Goal: Task Accomplishment & Management: Manage account settings

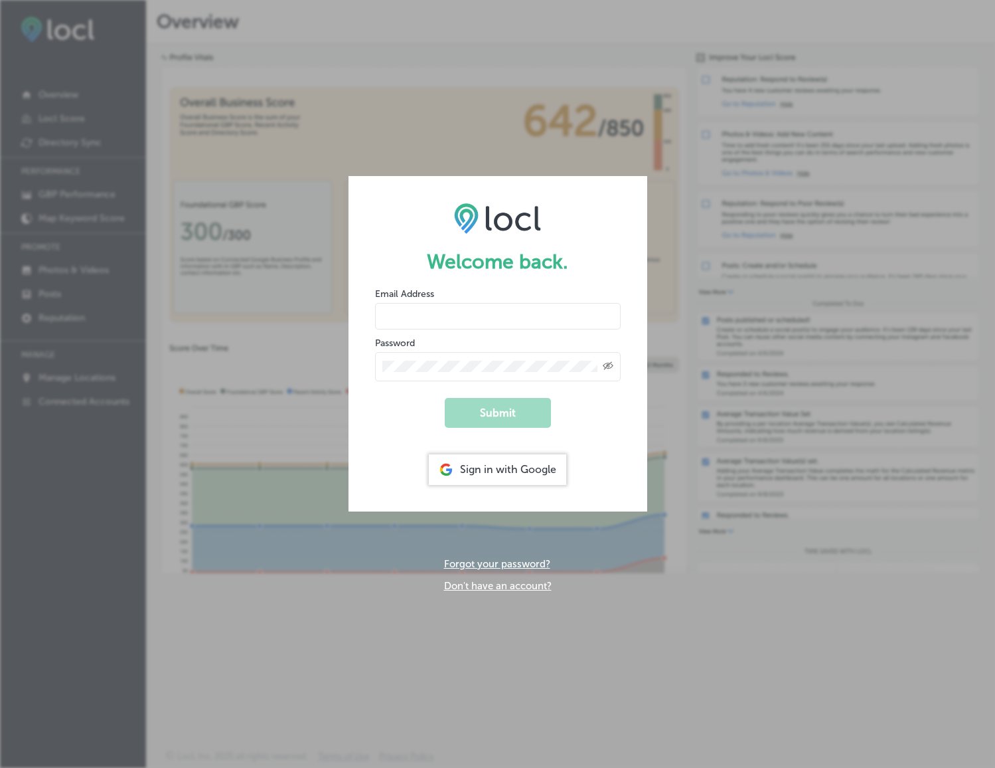
click at [473, 313] on input "email" at bounding box center [498, 316] width 246 height 27
type input "[EMAIL_ADDRESS][DOMAIN_NAME]"
click at [444, 355] on div "Created with Sketch." at bounding box center [498, 366] width 246 height 29
click at [445, 398] on button "Submit" at bounding box center [498, 413] width 106 height 30
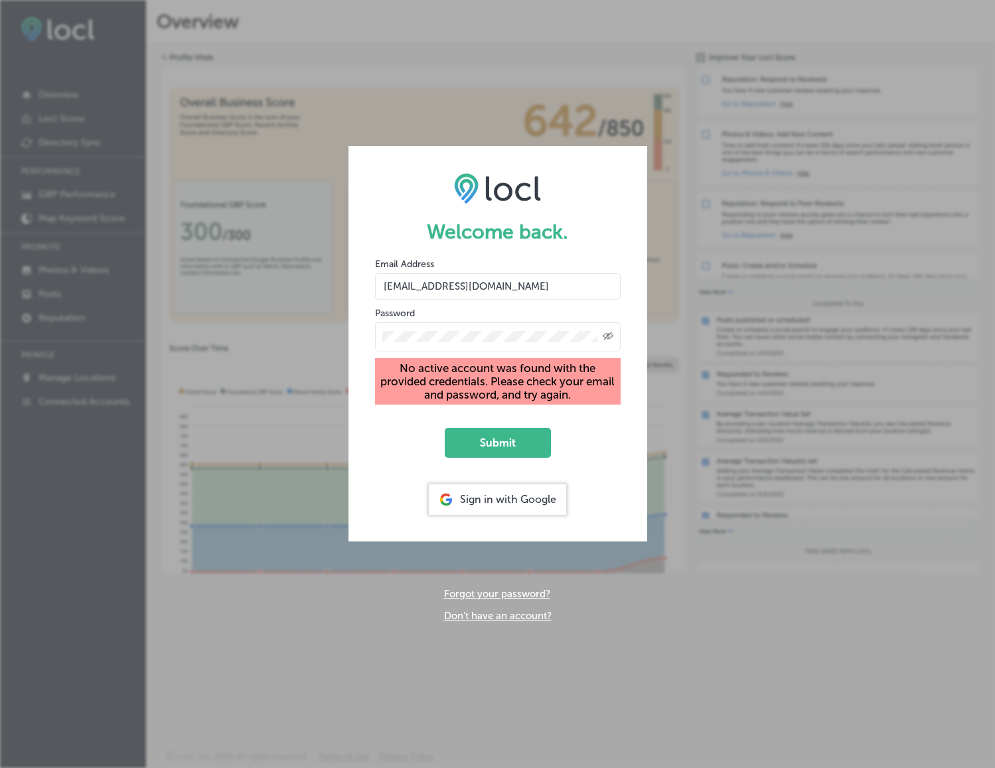
click at [606, 335] on icon "Created with Sketch." at bounding box center [608, 335] width 11 height 9
click at [499, 483] on form "Welcome back. Email Address info@florenceartefacts.com Password No active accou…" at bounding box center [498, 343] width 299 height 394
click at [499, 498] on div "Sign in with Google" at bounding box center [497, 499] width 137 height 31
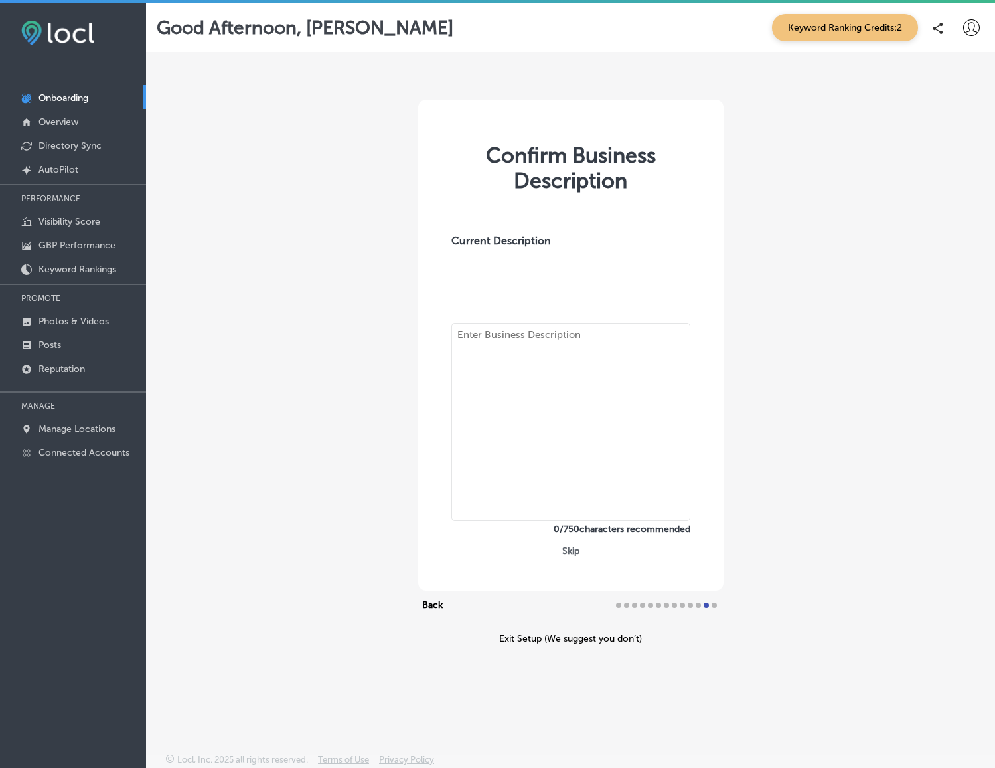
type textarea "Discover Ärtêfacts, where every visit feels like uncovering a rare artifact. Mo…"
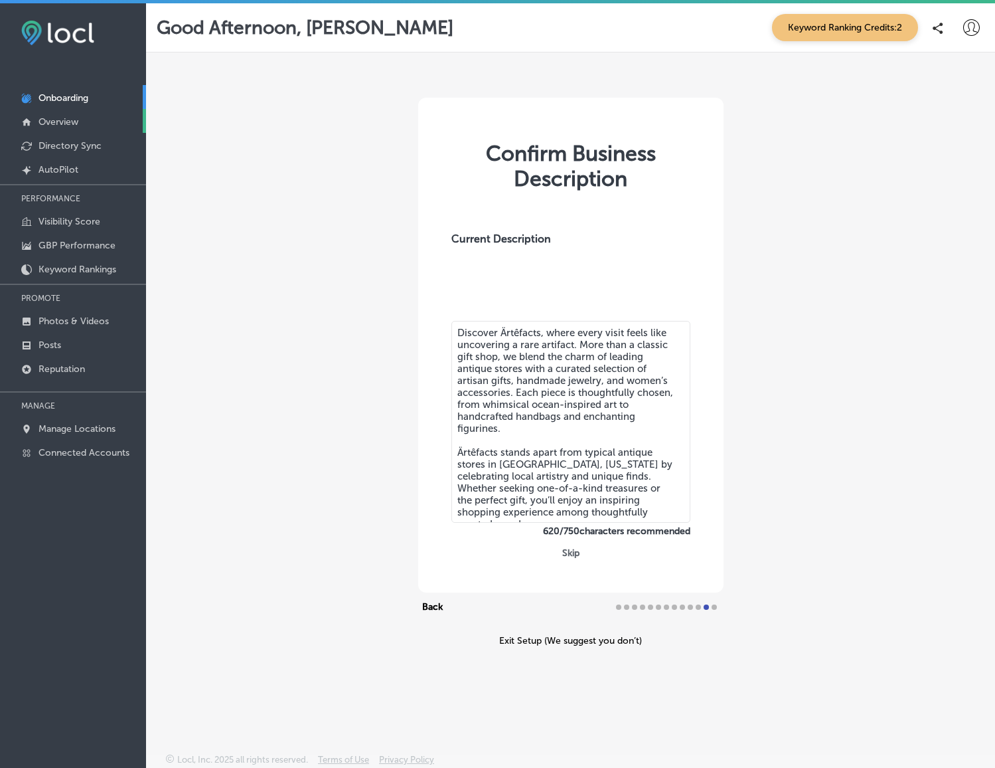
click at [52, 120] on p "Overview" at bounding box center [59, 121] width 40 height 11
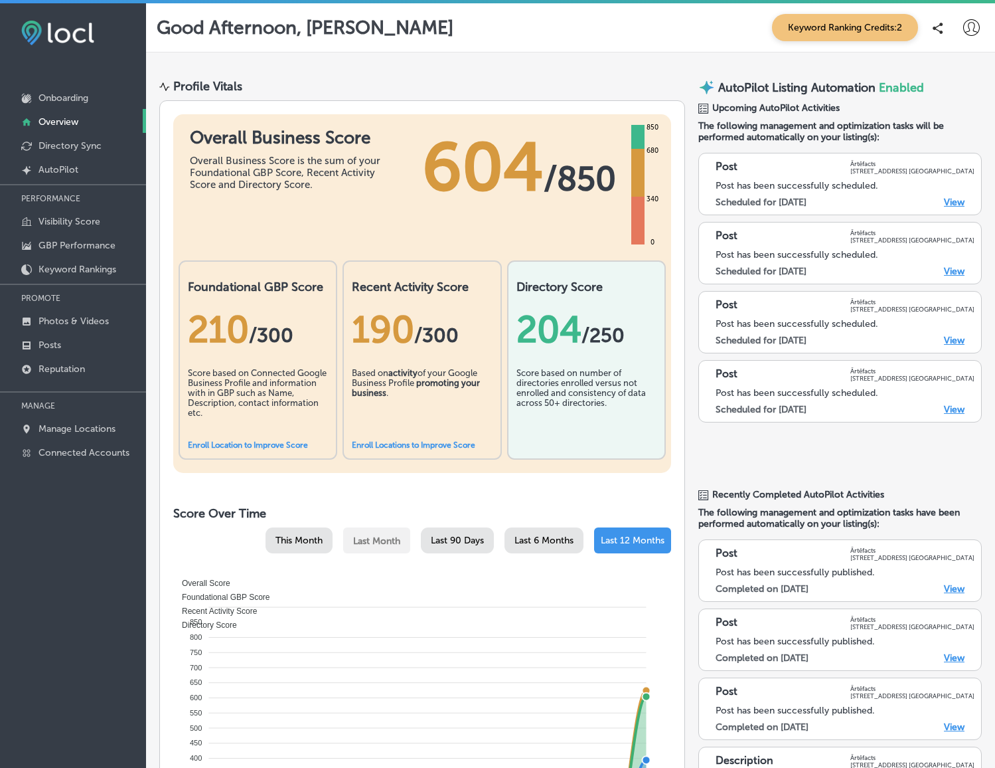
click at [423, 442] on link "Enroll Locations to Improve Score" at bounding box center [414, 444] width 124 height 9
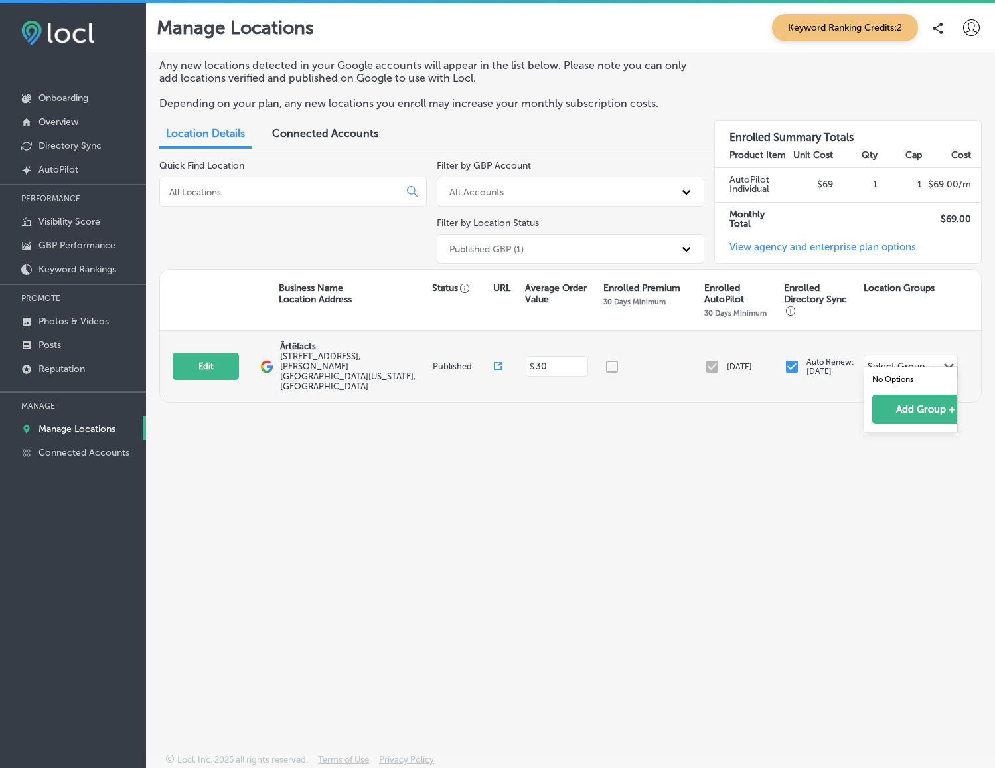
click at [948, 361] on div "Path Created with Sketch." at bounding box center [949, 366] width 11 height 11
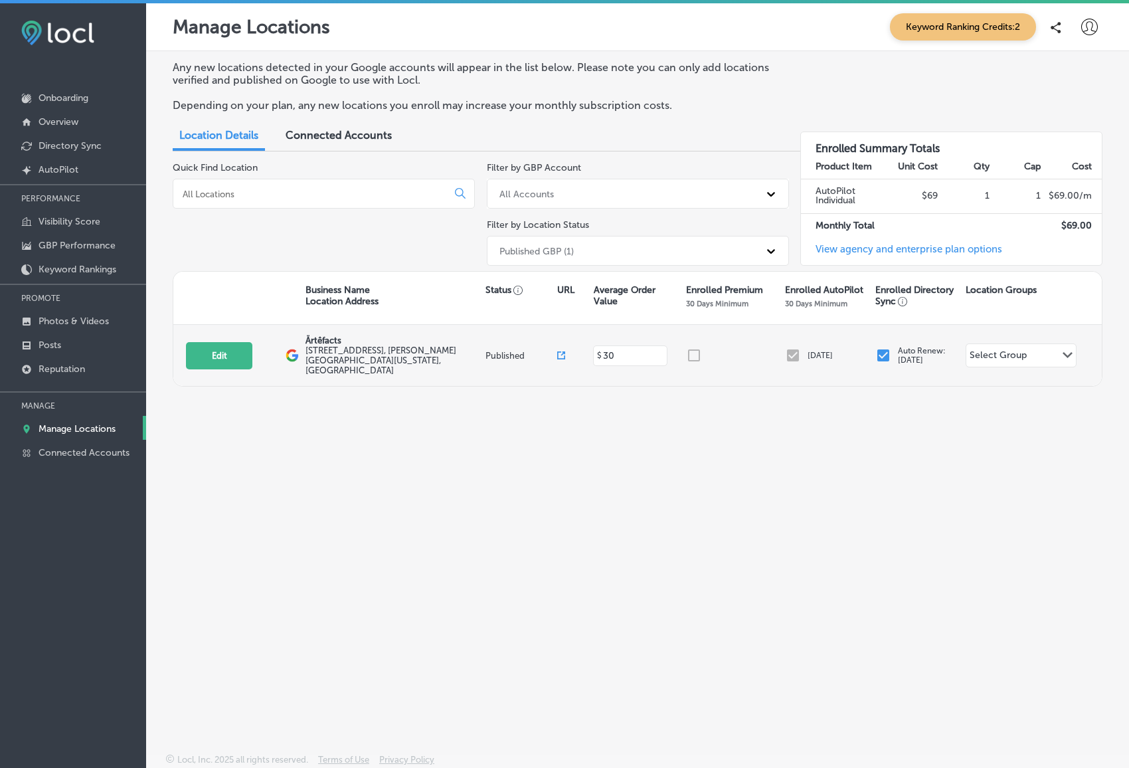
click at [995, 352] on polygon at bounding box center [1067, 355] width 10 height 6
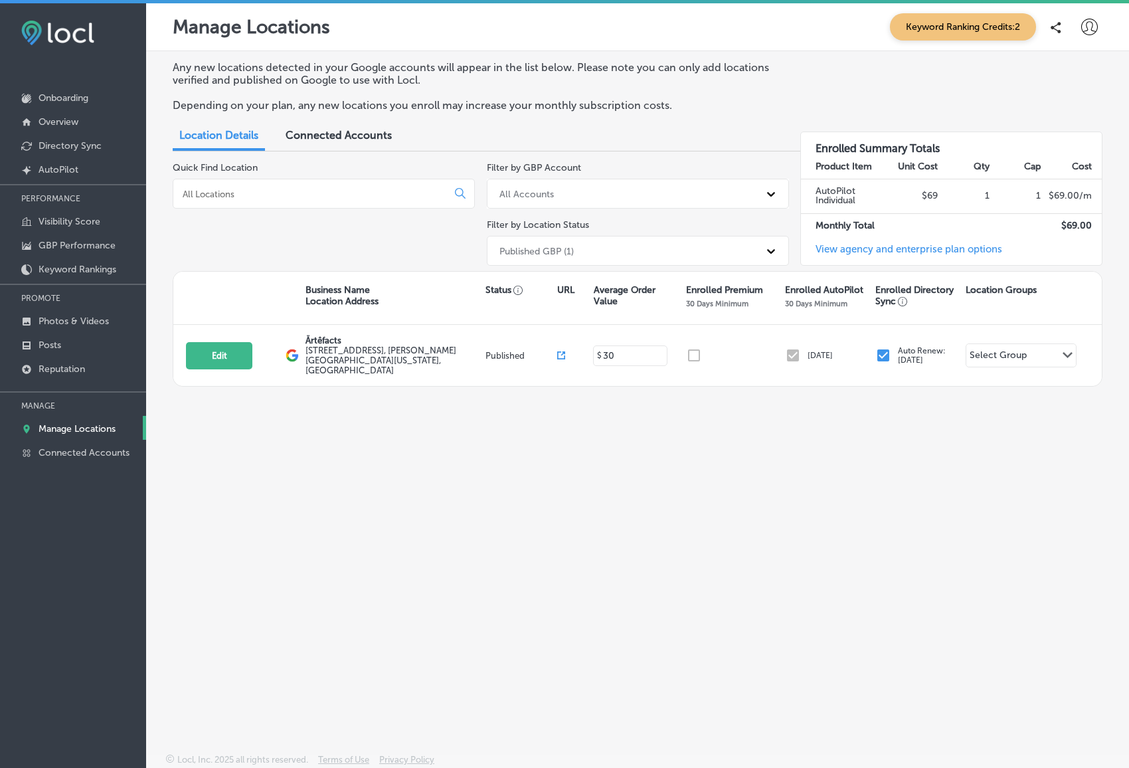
click at [376, 464] on div "Any new locations detected in your Google accounts will appear in the list belo…" at bounding box center [637, 370] width 983 height 639
click at [710, 80] on p "Any new locations detected in your Google accounts will appear in the list belo…" at bounding box center [475, 73] width 604 height 25
click at [337, 124] on div "Connected Accounts" at bounding box center [339, 136] width 126 height 29
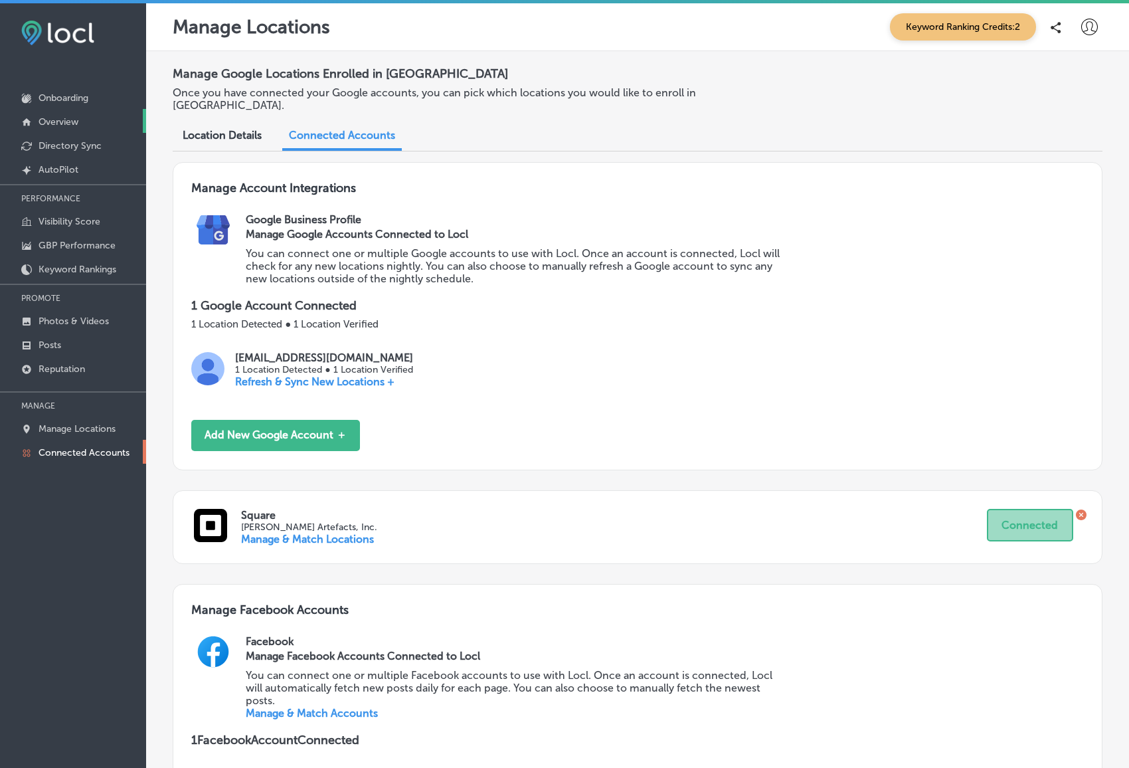
click at [67, 120] on p "Overview" at bounding box center [59, 121] width 40 height 11
